Goal: Task Accomplishment & Management: Manage account settings

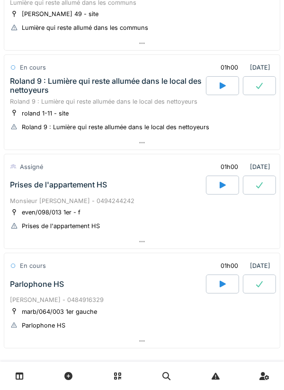
scroll to position [421, 0]
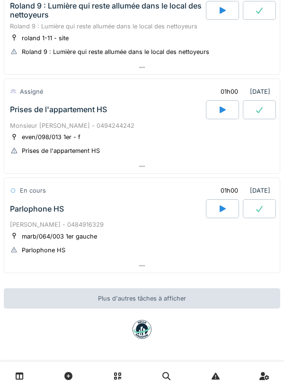
click at [24, 124] on div "Monsieur [PERSON_NAME] - 0494244242" at bounding box center [142, 125] width 264 height 9
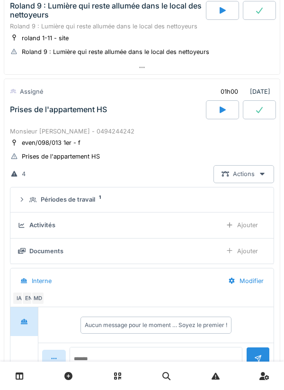
scroll to position [461, 0]
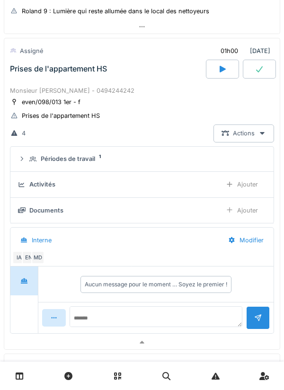
click at [25, 160] on icon at bounding box center [22, 159] width 8 height 6
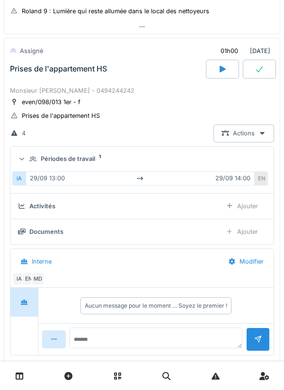
click at [26, 151] on summary "Périodes de travail 1" at bounding box center [142, 160] width 256 height 18
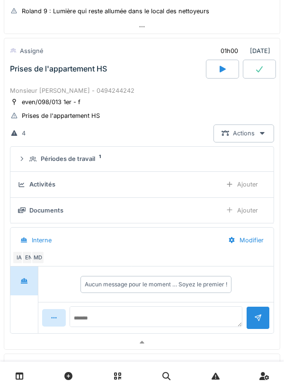
click at [22, 184] on icon at bounding box center [22, 185] width 8 height 6
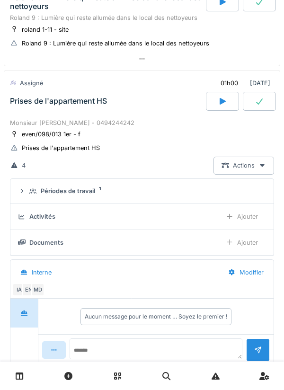
scroll to position [422, 0]
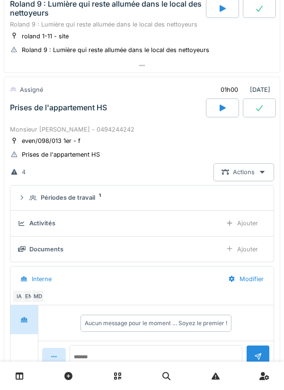
click at [27, 199] on div "Périodes de travail 1" at bounding box center [142, 197] width 248 height 9
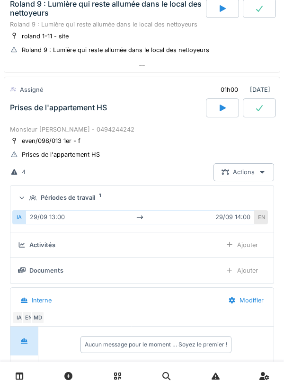
click at [24, 194] on div "Périodes de travail 1" at bounding box center [142, 197] width 248 height 9
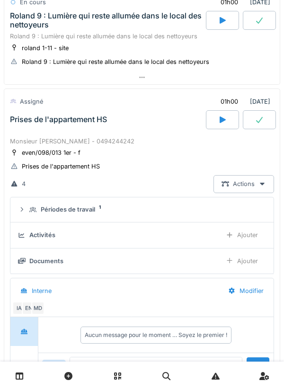
scroll to position [405, 0]
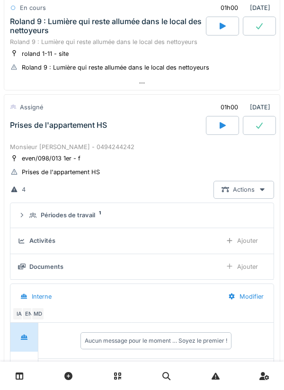
click at [16, 132] on div "Prises de l'appartement HS" at bounding box center [107, 125] width 198 height 19
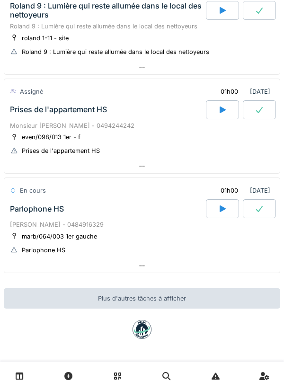
click at [22, 212] on div "Parlophone HS" at bounding box center [37, 209] width 54 height 9
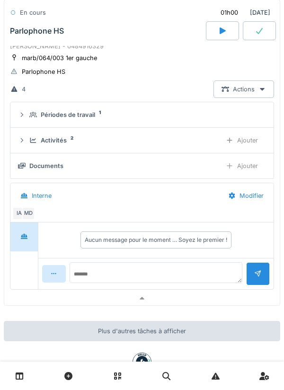
scroll to position [611, 0]
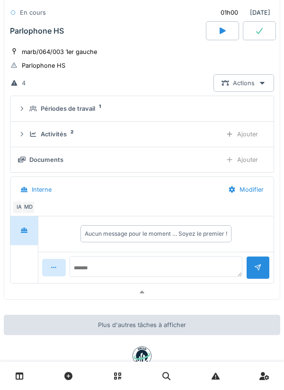
click at [30, 134] on icon at bounding box center [33, 134] width 8 height 6
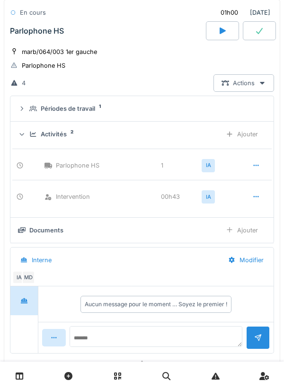
click at [22, 135] on icon at bounding box center [22, 134] width 4 height 2
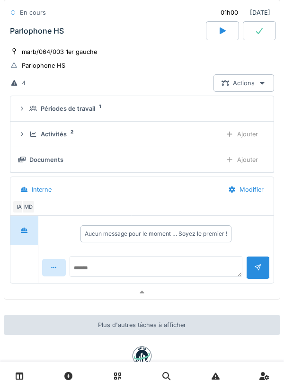
click at [28, 111] on div "Périodes de travail 1" at bounding box center [142, 108] width 248 height 9
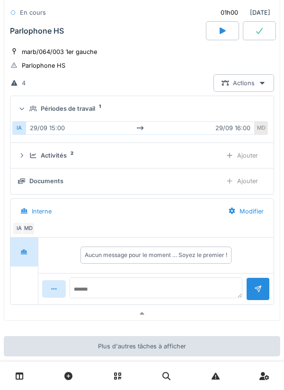
click at [31, 112] on div "Périodes de travail 1" at bounding box center [145, 108] width 233 height 9
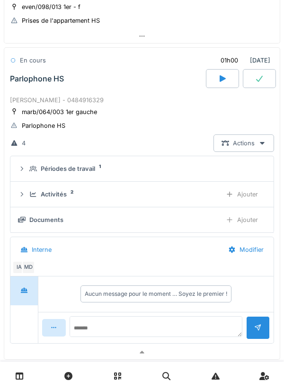
scroll to position [550, 0]
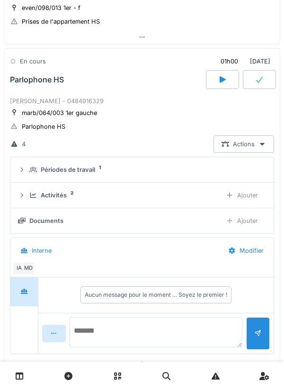
click at [188, 327] on textarea at bounding box center [156, 332] width 173 height 30
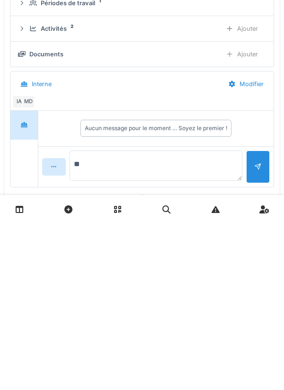
type textarea "*"
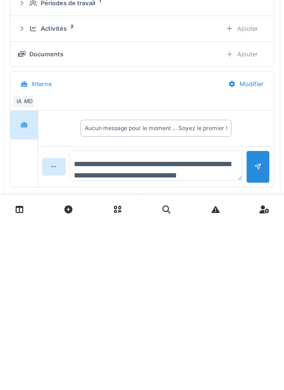
scroll to position [11, 0]
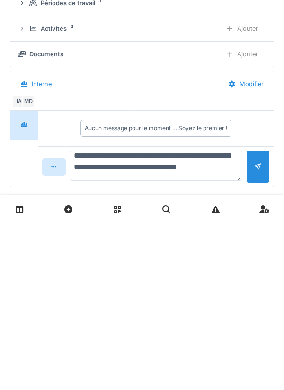
type textarea "**********"
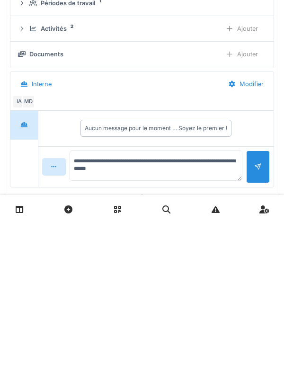
click at [258, 341] on div at bounding box center [258, 333] width 24 height 33
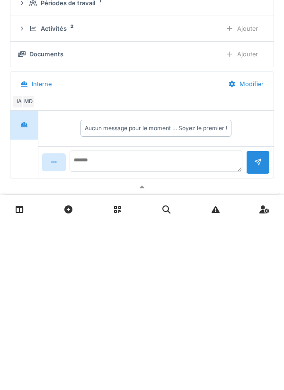
scroll to position [0, 0]
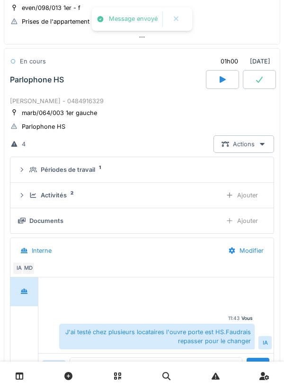
click at [29, 197] on icon at bounding box center [33, 195] width 8 height 6
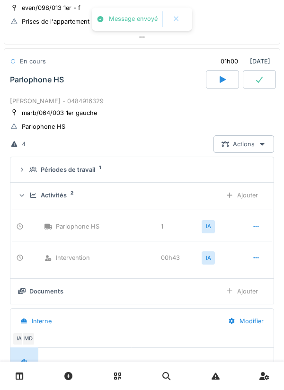
click at [25, 192] on div at bounding box center [21, 196] width 9 height 8
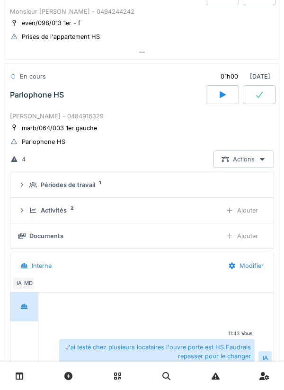
scroll to position [534, 0]
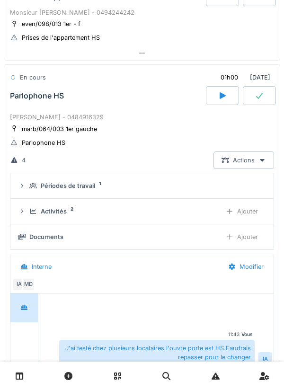
click at [242, 237] on div "Ajouter" at bounding box center [242, 237] width 48 height 18
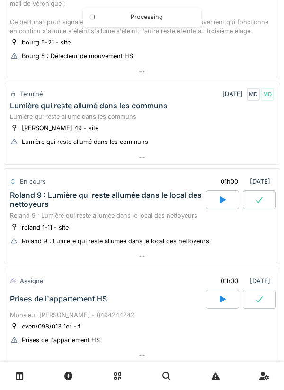
click at [33, 212] on div "Roland 9 : Lumière qui reste allumée dans le local des nettoyeurs" at bounding box center [142, 215] width 264 height 9
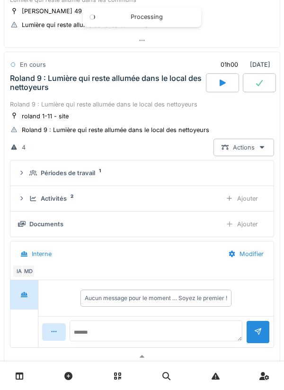
scroll to position [362, 0]
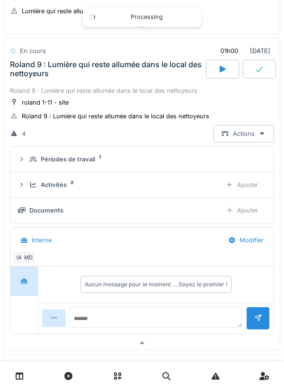
click at [26, 182] on div "Activités 2 Ajouter" at bounding box center [142, 185] width 248 height 18
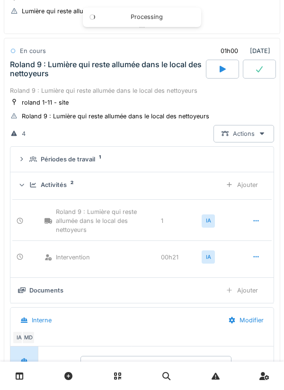
click at [25, 182] on icon at bounding box center [22, 185] width 6 height 8
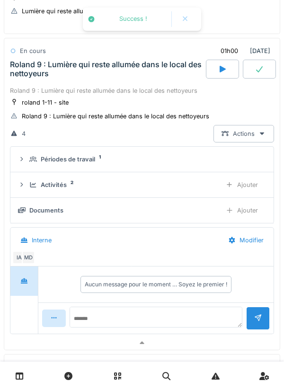
click at [246, 218] on div "Ajouter" at bounding box center [242, 211] width 48 height 18
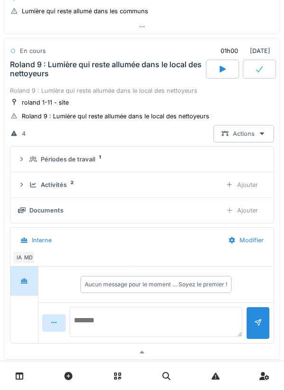
click at [169, 321] on textarea at bounding box center [156, 322] width 173 height 30
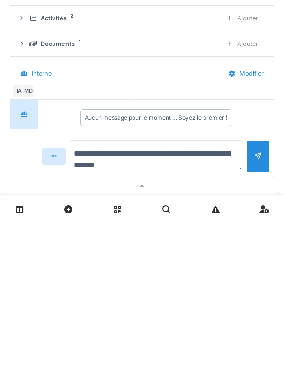
type textarea "**********"
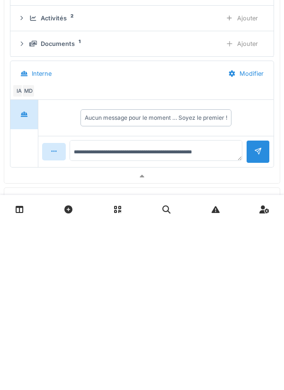
click at [256, 323] on div at bounding box center [258, 318] width 8 height 9
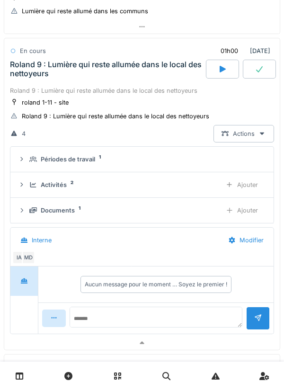
click at [32, 192] on div "Activités 2 Ajouter" at bounding box center [142, 185] width 248 height 18
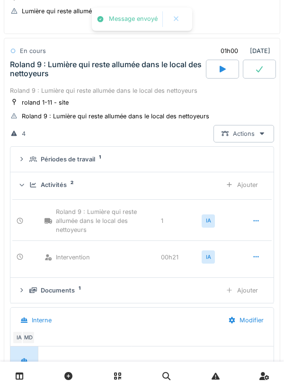
click at [31, 188] on div "Activités 2" at bounding box center [121, 184] width 185 height 9
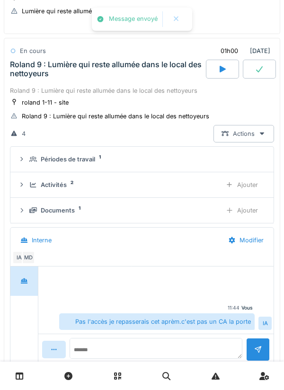
click at [27, 165] on summary "Périodes de travail 1" at bounding box center [142, 160] width 256 height 18
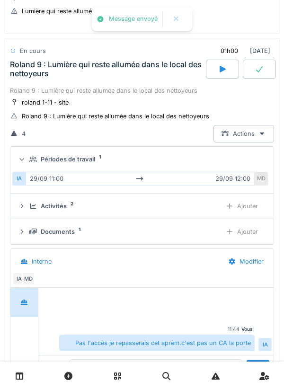
click at [24, 159] on icon at bounding box center [22, 159] width 4 height 2
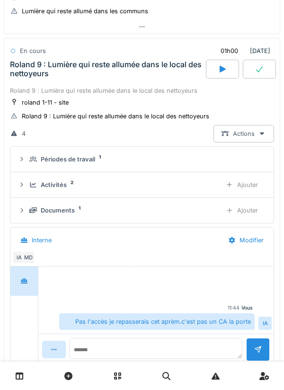
click at [28, 204] on div "Documents 1 Ajouter" at bounding box center [142, 211] width 248 height 18
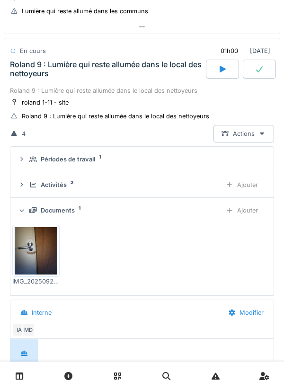
click at [27, 205] on div "Documents 1 Ajouter" at bounding box center [142, 211] width 248 height 18
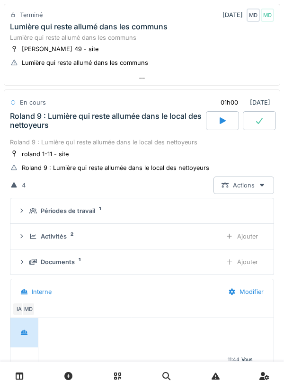
click at [57, 127] on div "Roland 9 : Lumière qui reste allumée dans le local des nettoyeurs" at bounding box center [107, 121] width 194 height 18
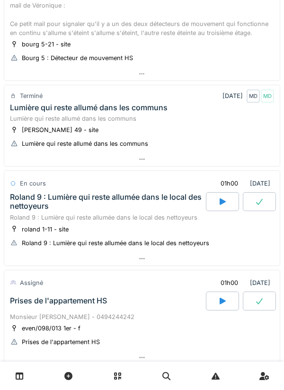
click at [50, 116] on div "Lumière qui reste allumé dans les communs" at bounding box center [142, 118] width 264 height 9
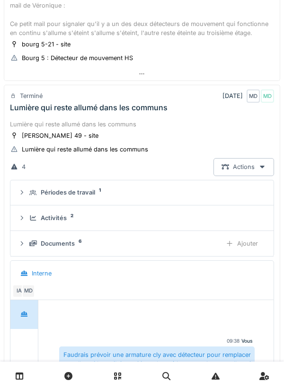
scroll to position [276, 0]
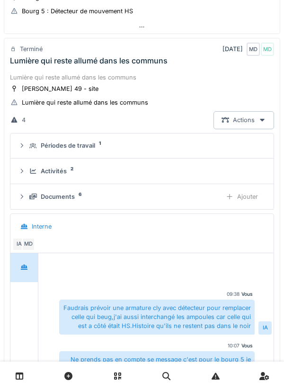
click at [31, 153] on summary "Périodes de travail 1" at bounding box center [142, 146] width 256 height 18
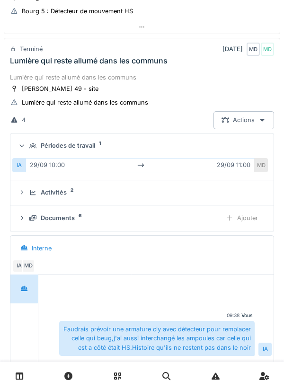
click at [32, 147] on icon at bounding box center [33, 146] width 8 height 6
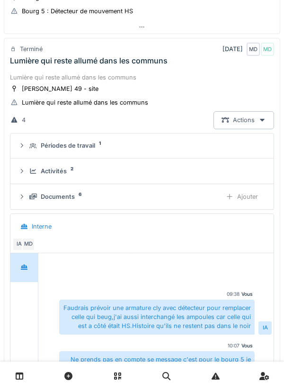
click at [32, 163] on summary "Activités 2" at bounding box center [142, 171] width 256 height 18
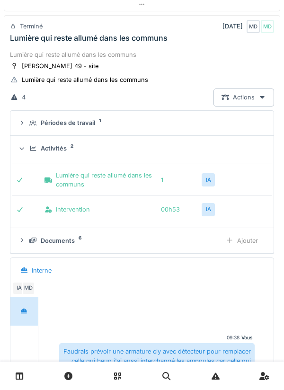
scroll to position [306, 0]
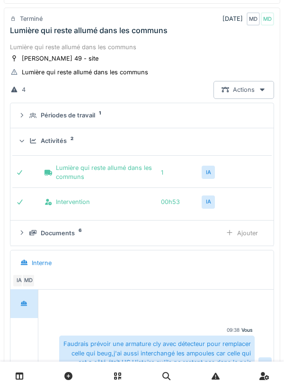
click at [31, 132] on summary "Activités 2" at bounding box center [142, 141] width 256 height 18
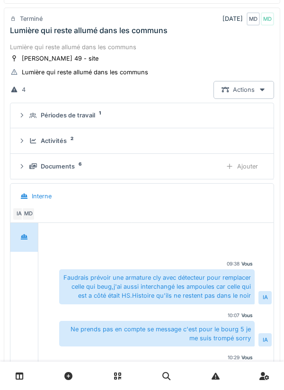
click at [32, 167] on icon at bounding box center [33, 166] width 8 height 6
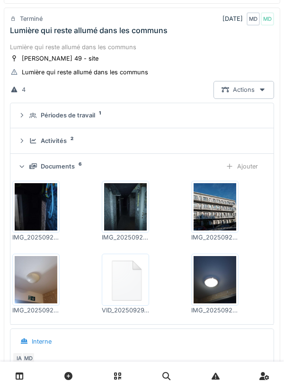
click at [18, 159] on div "Documents 6 Ajouter" at bounding box center [142, 167] width 248 height 18
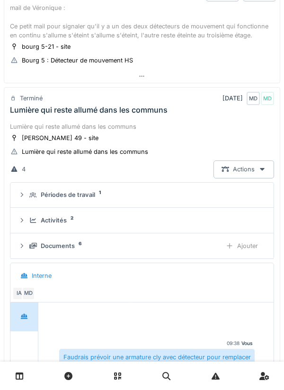
scroll to position [214, 0]
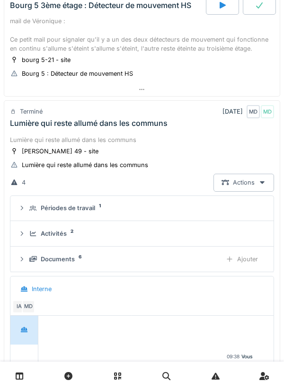
click at [39, 142] on div "Lumière qui reste allumé dans les communs" at bounding box center [142, 139] width 264 height 9
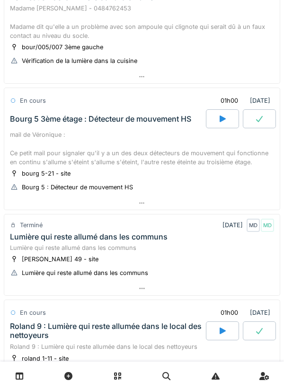
click at [45, 127] on div "Bourg 5 3ème étage : Détecteur de mouvement HS" at bounding box center [107, 118] width 198 height 19
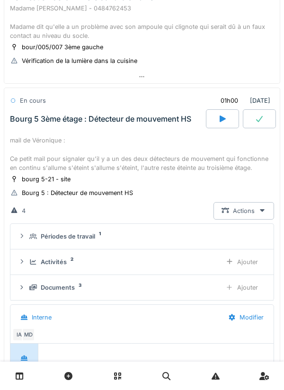
scroll to position [150, 0]
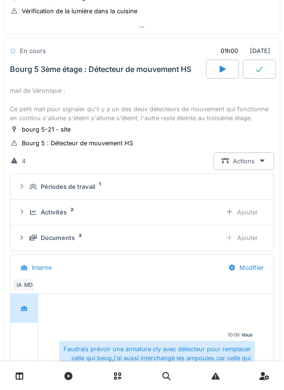
click at [30, 186] on icon at bounding box center [33, 187] width 8 height 6
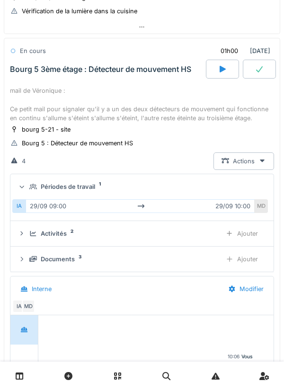
click at [27, 183] on div "Périodes de travail 1" at bounding box center [142, 186] width 248 height 9
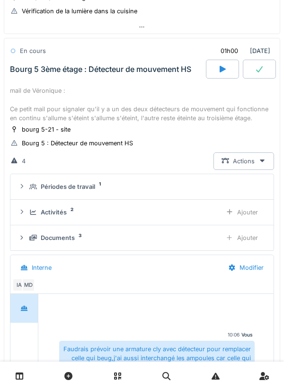
click at [31, 214] on icon at bounding box center [33, 212] width 8 height 6
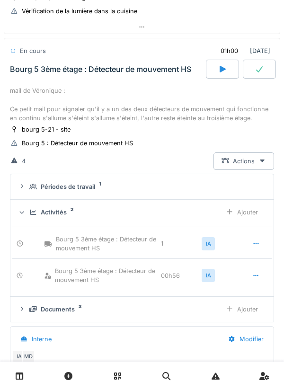
click at [29, 211] on icon at bounding box center [33, 212] width 8 height 6
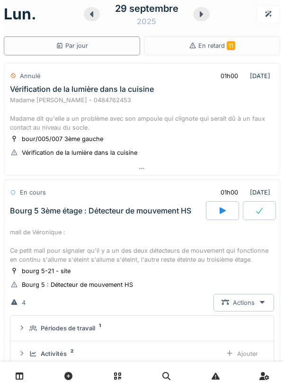
scroll to position [0, 0]
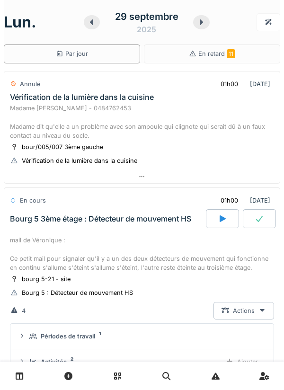
click at [37, 226] on div "Bourg 5 3ème étage : Détecteur de mouvement HS" at bounding box center [107, 218] width 198 height 19
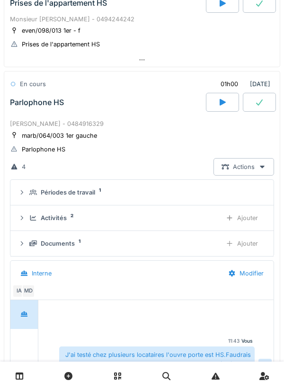
scroll to position [528, 0]
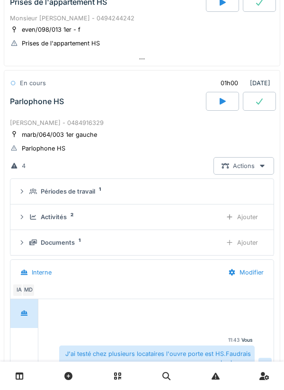
click at [31, 221] on div "Activités 2" at bounding box center [121, 217] width 185 height 9
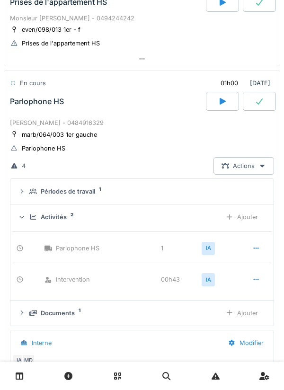
click at [30, 221] on div "Activités 2" at bounding box center [121, 217] width 185 height 9
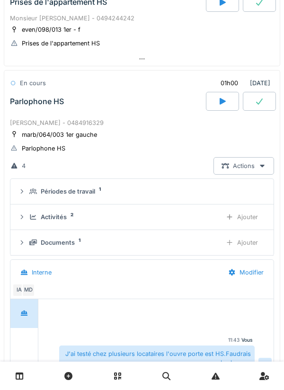
click at [27, 242] on div "Documents 1 Ajouter" at bounding box center [142, 243] width 248 height 18
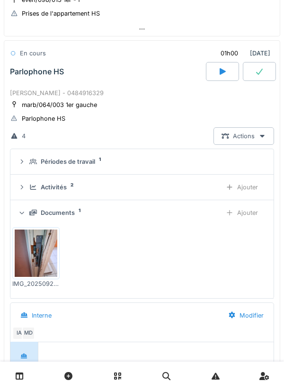
scroll to position [567, 0]
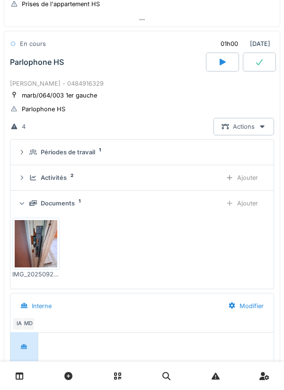
click at [29, 199] on div "Documents 1 Ajouter" at bounding box center [142, 204] width 248 height 18
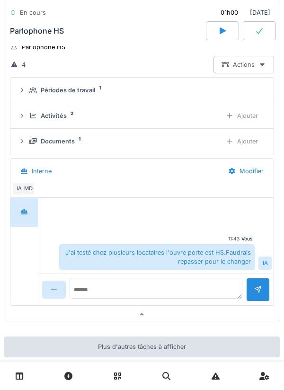
scroll to position [678, 0]
